Goal: Task Accomplishment & Management: Complete application form

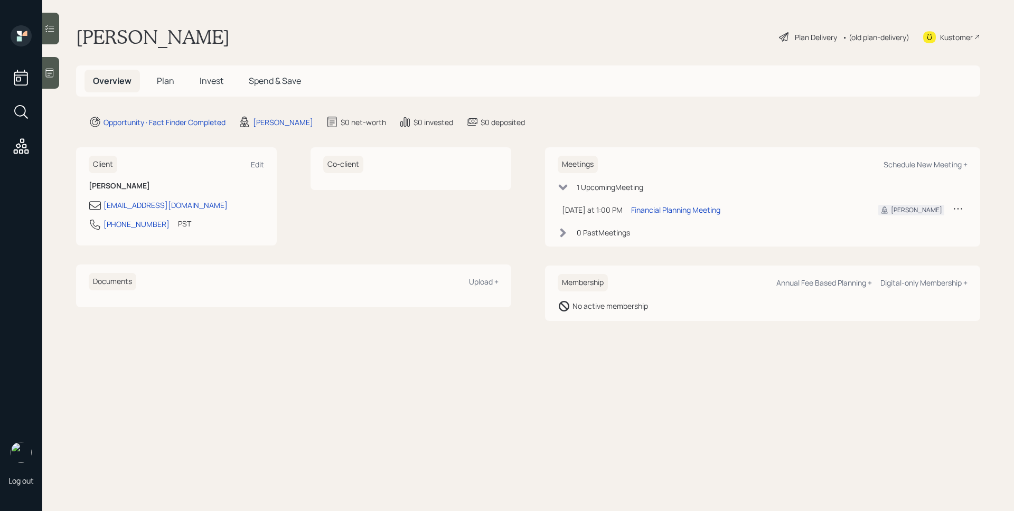
click at [50, 74] on icon at bounding box center [49, 73] width 11 height 11
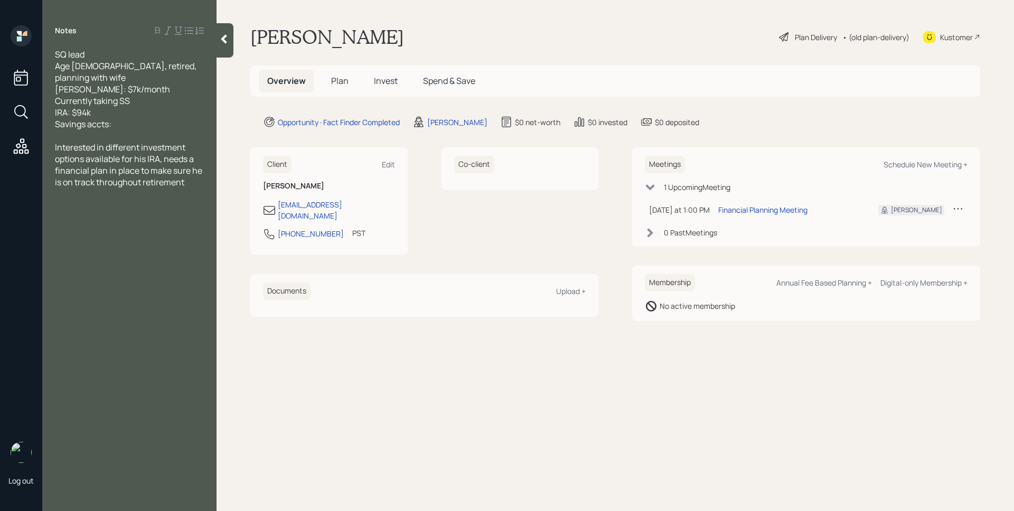
click at [337, 82] on span "Plan" at bounding box center [339, 81] width 17 height 12
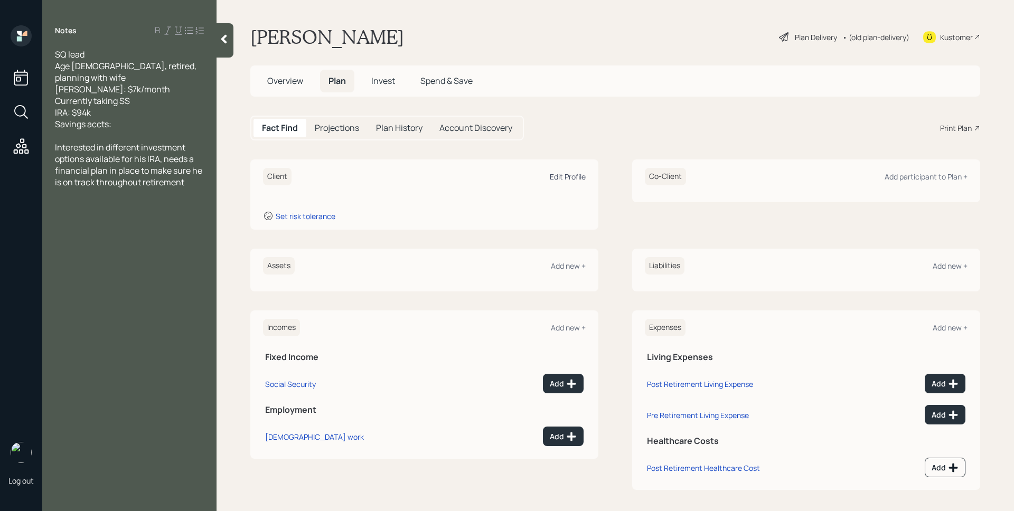
click at [562, 180] on div "Edit Profile" at bounding box center [568, 177] width 36 height 10
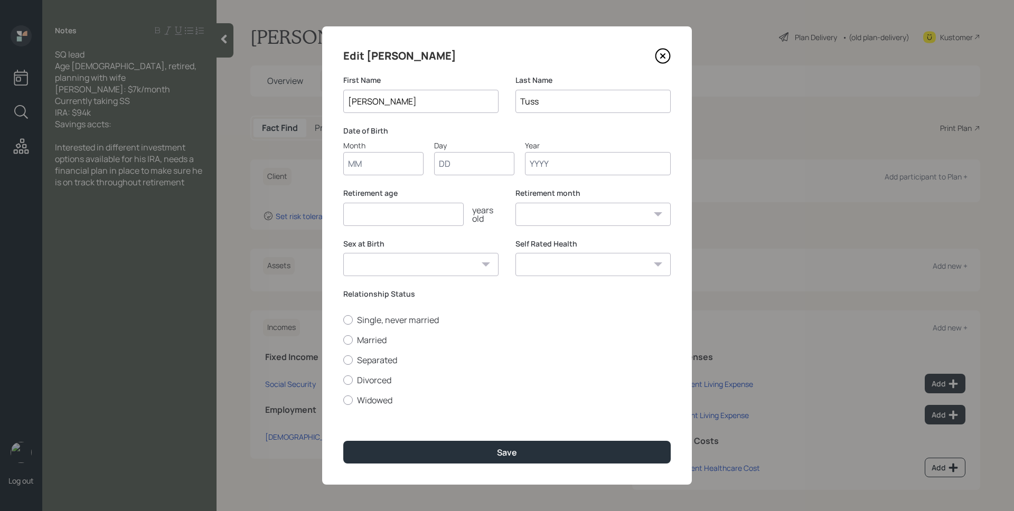
click at [380, 168] on input "Month" at bounding box center [383, 163] width 80 height 23
type input "01"
type input "1953"
select select "1"
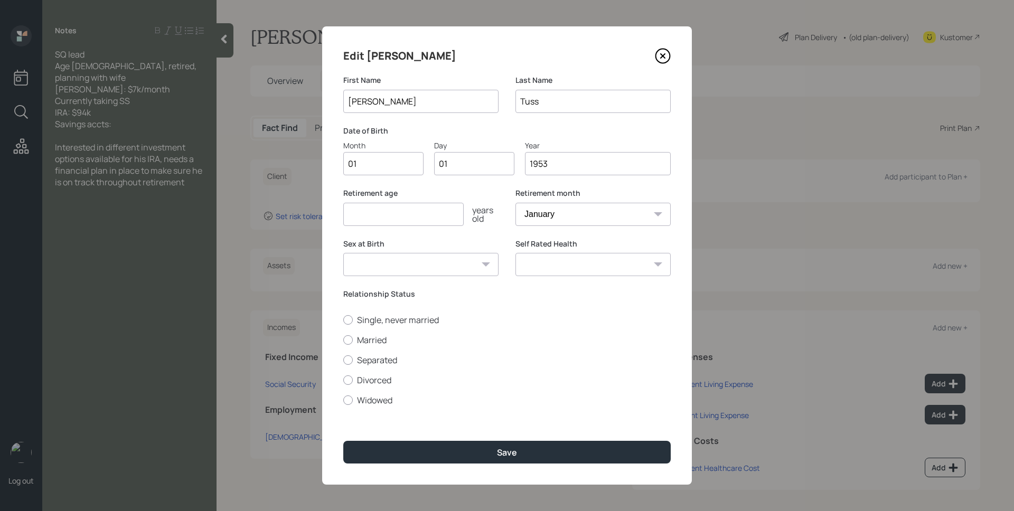
type input "1953"
type input "67"
click at [371, 336] on label "Married" at bounding box center [506, 340] width 327 height 12
click at [343, 340] on input "Married" at bounding box center [343, 340] width 1 height 1
radio input "true"
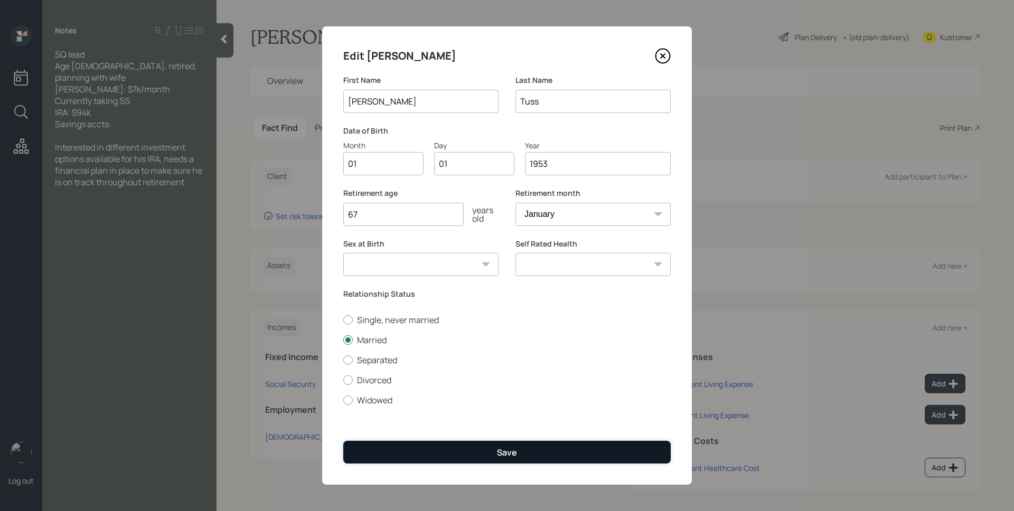
click at [502, 456] on div "Save" at bounding box center [507, 453] width 20 height 12
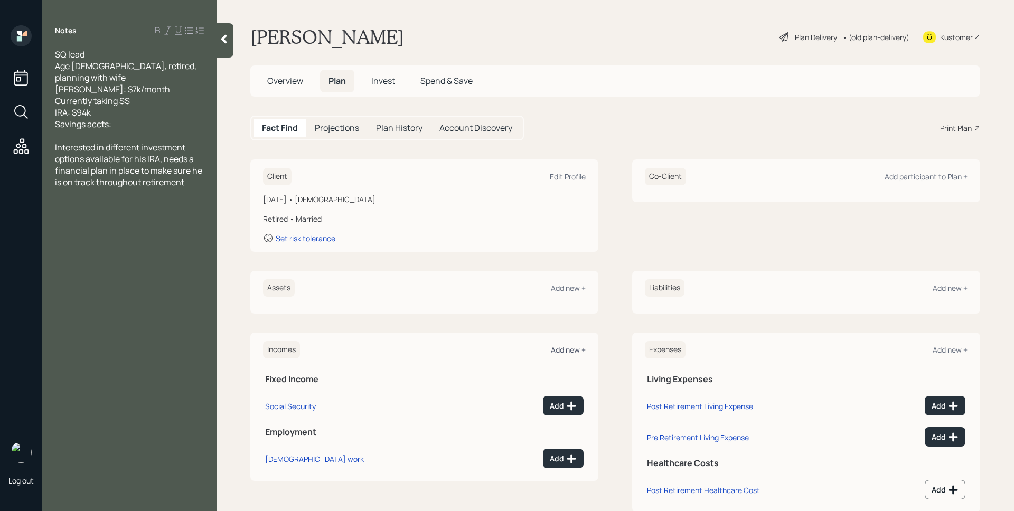
click at [557, 347] on div "Add new +" at bounding box center [568, 350] width 35 height 10
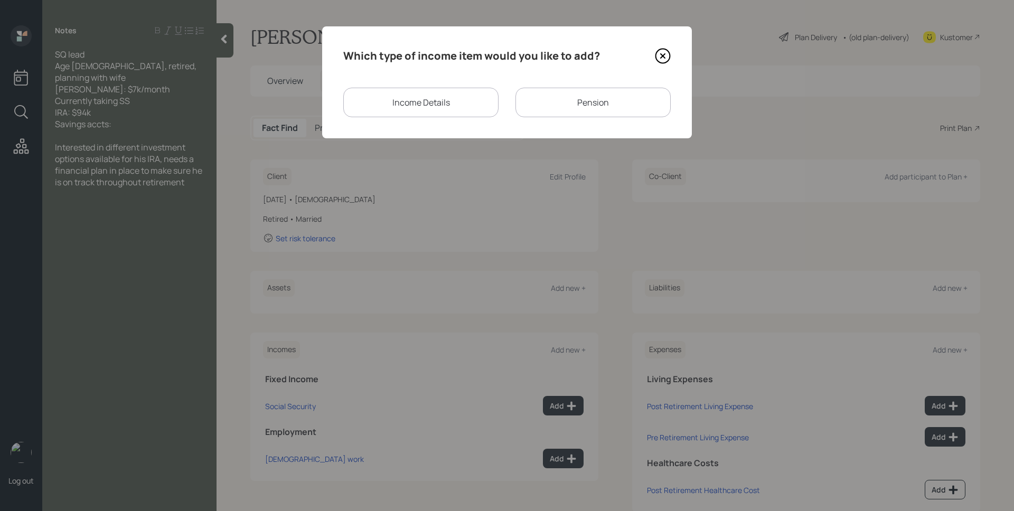
click at [569, 106] on div "Pension" at bounding box center [592, 103] width 155 height 30
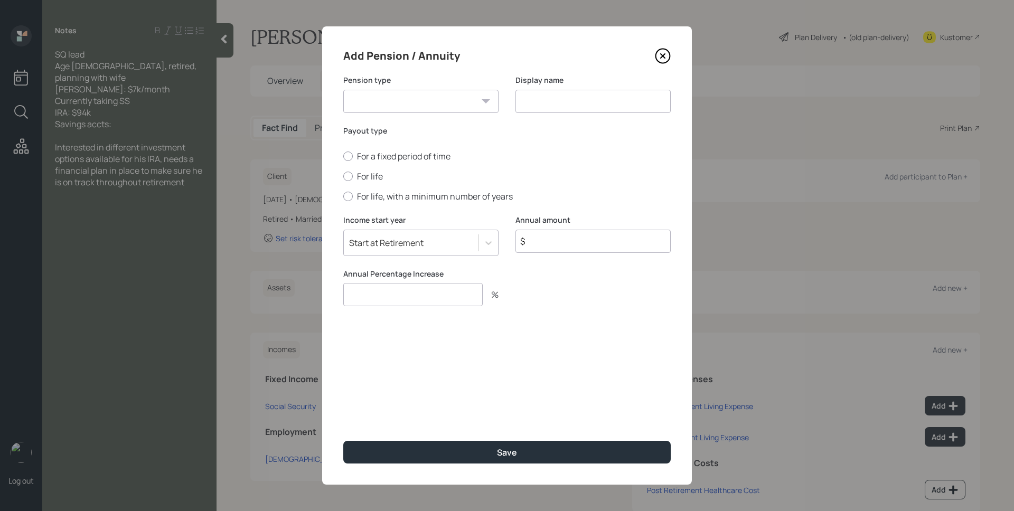
click at [444, 97] on select "Pension Annuity" at bounding box center [420, 101] width 155 height 23
select select "pension"
click at [343, 90] on select "Pension Annuity" at bounding box center [420, 101] width 155 height 23
click at [568, 104] on input at bounding box center [592, 101] width 155 height 23
type input "Pension"
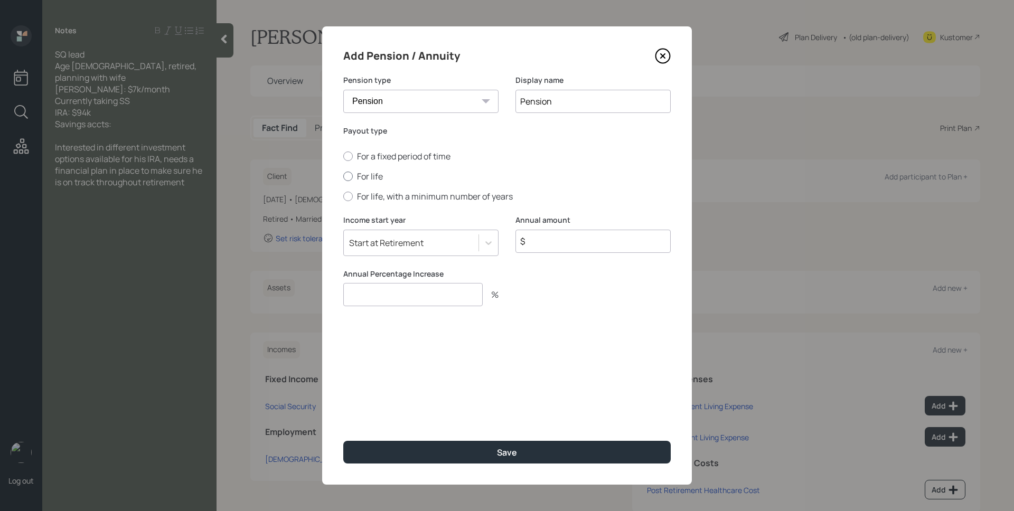
click at [356, 175] on label "For life" at bounding box center [506, 177] width 327 height 12
click at [343, 176] on input "For life" at bounding box center [343, 176] width 1 height 1
radio input "true"
click at [553, 245] on input "$" at bounding box center [592, 241] width 155 height 23
type input "$ 84,000"
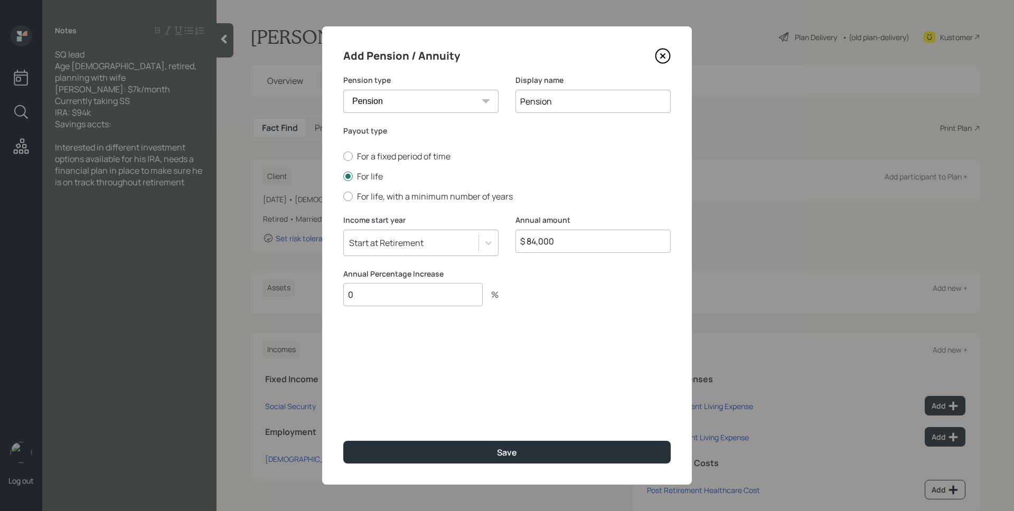
type input "0"
click at [343, 441] on button "Save" at bounding box center [506, 452] width 327 height 23
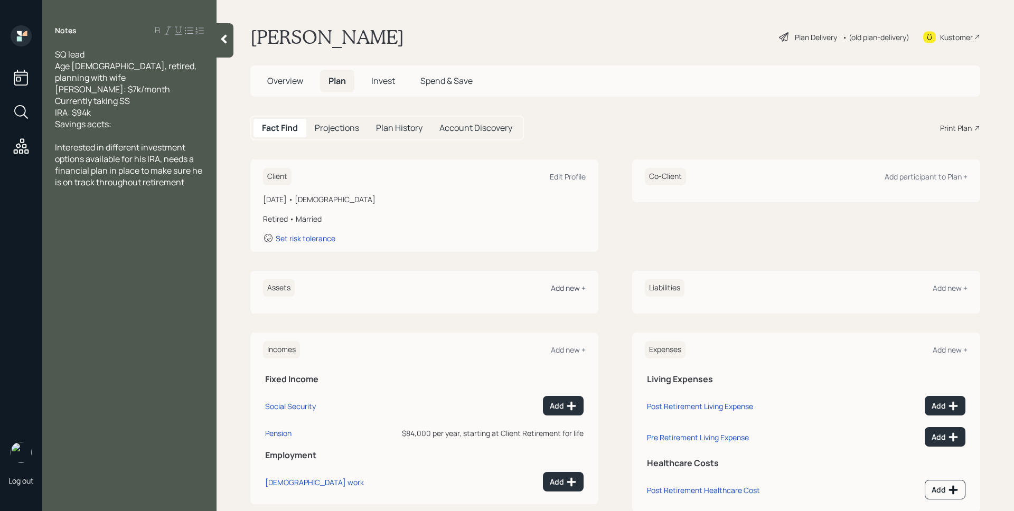
click at [571, 287] on div "Add new +" at bounding box center [568, 288] width 35 height 10
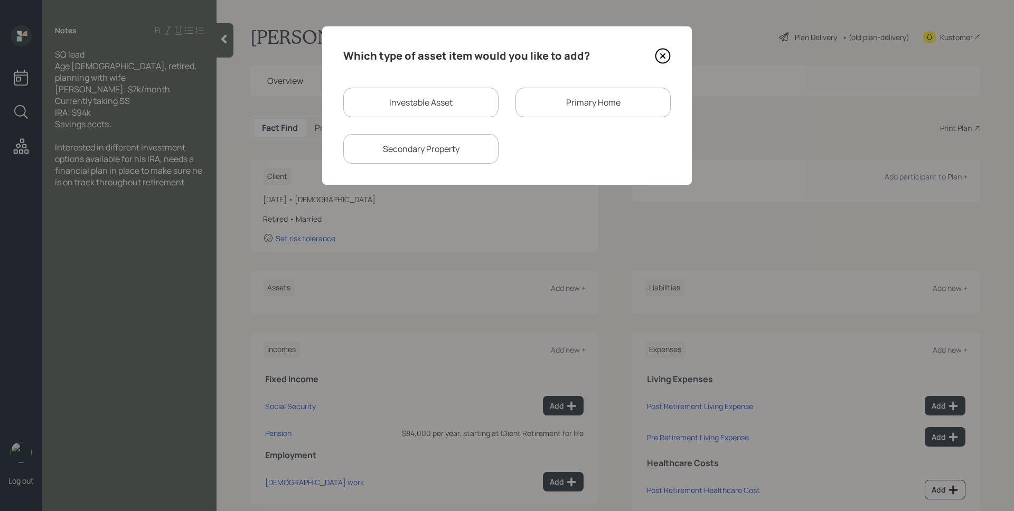
click at [426, 106] on div "Investable Asset" at bounding box center [420, 103] width 155 height 30
select select "taxable"
select select "balanced"
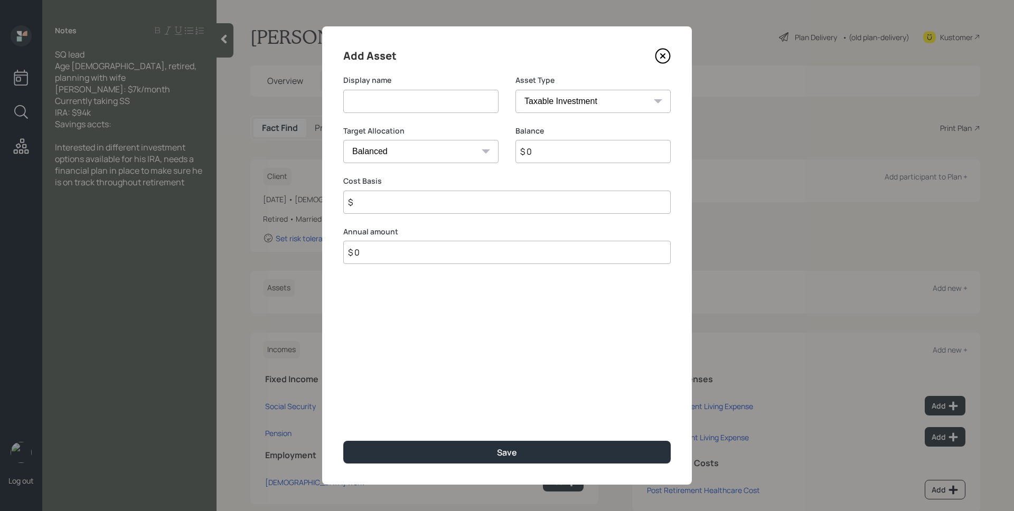
click at [426, 102] on input at bounding box center [420, 101] width 155 height 23
type input "IRA"
click at [592, 98] on select "SEP [PERSON_NAME] IRA 401(k) [PERSON_NAME] 401(k) 403(b) [PERSON_NAME] 403(b) 4…" at bounding box center [592, 101] width 155 height 23
select select "ira"
click at [515, 90] on select "SEP [PERSON_NAME] IRA 401(k) [PERSON_NAME] 401(k) 403(b) [PERSON_NAME] 403(b) 4…" at bounding box center [592, 101] width 155 height 23
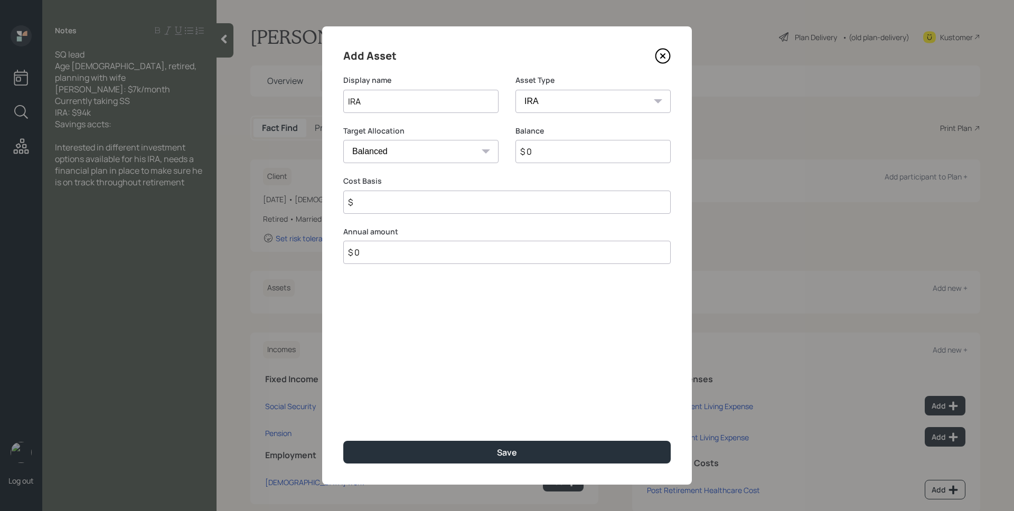
type input "$"
click at [569, 146] on input "$ 0" at bounding box center [592, 151] width 155 height 23
type input "$ 94,000"
type input "$ 0"
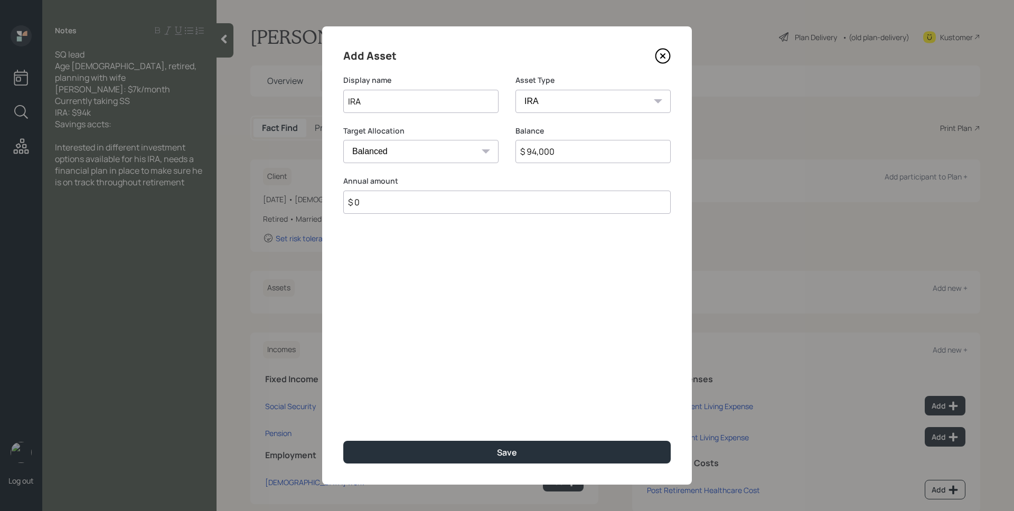
click at [343, 441] on button "Save" at bounding box center [506, 452] width 327 height 23
